Goal: Book appointment/travel/reservation

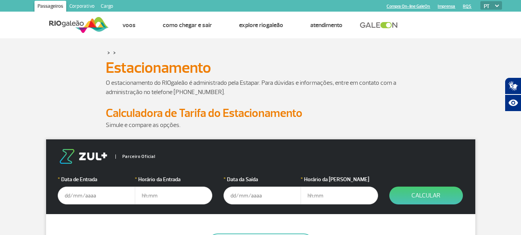
scroll to position [39, 0]
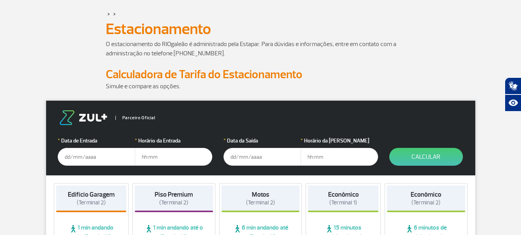
click at [99, 159] on input "text" at bounding box center [96, 157] width 77 height 18
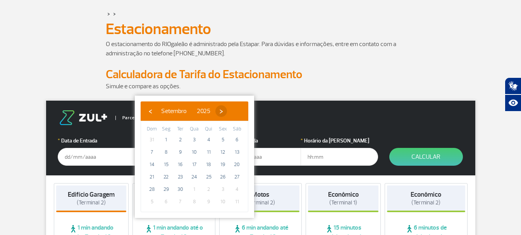
click at [227, 112] on span "›" at bounding box center [221, 111] width 12 height 12
click at [237, 140] on span "4" at bounding box center [237, 140] width 12 height 12
type input "[DATE]"
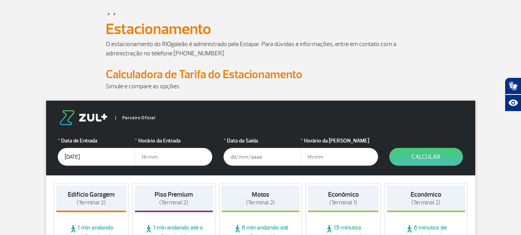
click at [165, 162] on input "text" at bounding box center [173, 157] width 77 height 18
type input "01:00"
click at [247, 157] on input "text" at bounding box center [262, 157] width 77 height 18
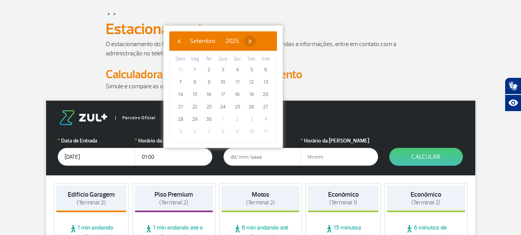
click at [256, 41] on span "›" at bounding box center [250, 41] width 12 height 12
click at [267, 83] on span "11" at bounding box center [266, 82] width 12 height 12
type input "[DATE]"
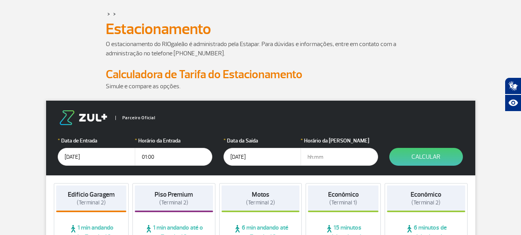
click at [308, 158] on input "text" at bounding box center [339, 157] width 77 height 18
type input "12:00"
click at [437, 158] on button "Calcular" at bounding box center [426, 157] width 74 height 18
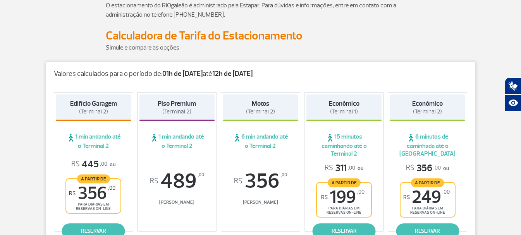
scroll to position [116, 0]
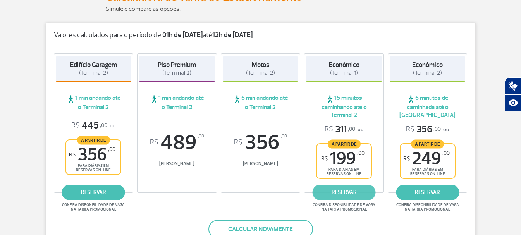
click at [339, 190] on link "reservar" at bounding box center [344, 192] width 63 height 15
click at [336, 190] on link "reservar" at bounding box center [344, 192] width 63 height 15
click at [349, 172] on span "para diárias em reservas on-line" at bounding box center [344, 171] width 41 height 9
click at [349, 193] on link "reservar" at bounding box center [344, 192] width 63 height 15
